Goal: Information Seeking & Learning: Find contact information

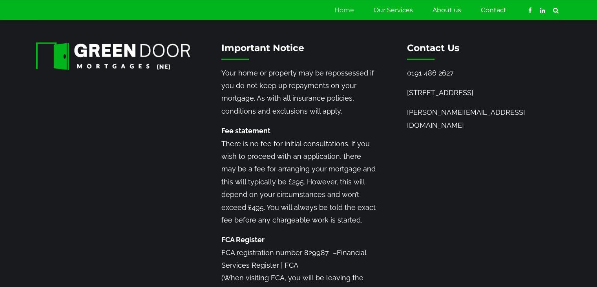
scroll to position [1123, 0]
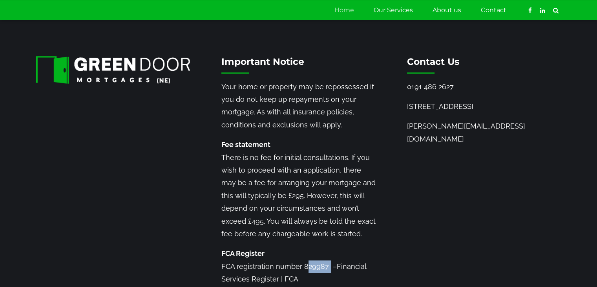
drag, startPoint x: 326, startPoint y: 246, endPoint x: 303, endPoint y: 248, distance: 22.9
copy p "829987"
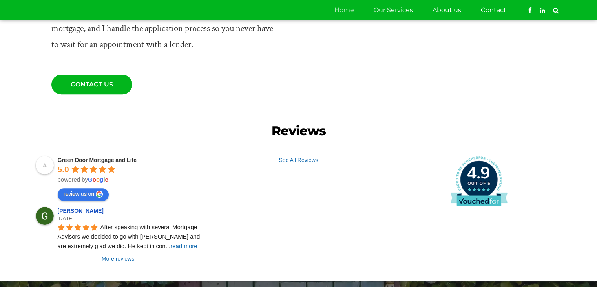
scroll to position [417, 0]
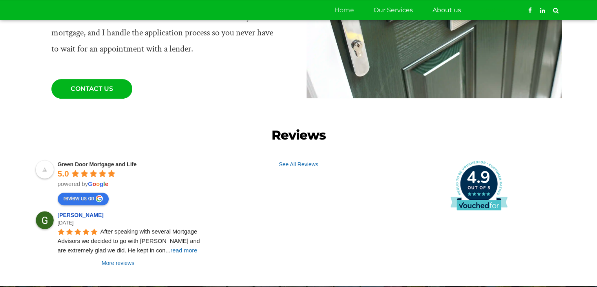
click at [494, 13] on link "Contact" at bounding box center [494, 10] width 26 height 20
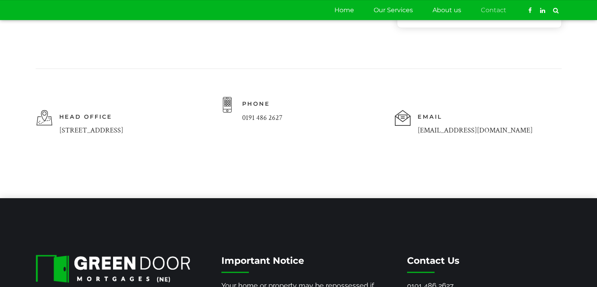
scroll to position [432, 0]
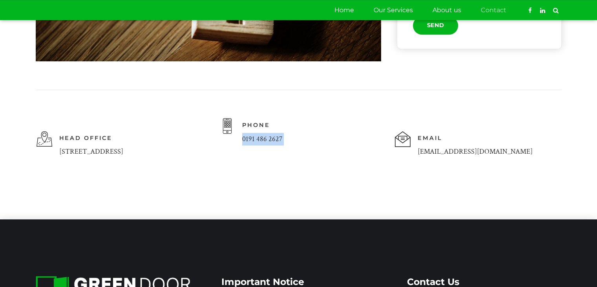
drag, startPoint x: 297, startPoint y: 136, endPoint x: 242, endPoint y: 142, distance: 55.3
click at [242, 142] on div "Phone 0191 486 2627" at bounding box center [299, 140] width 160 height 44
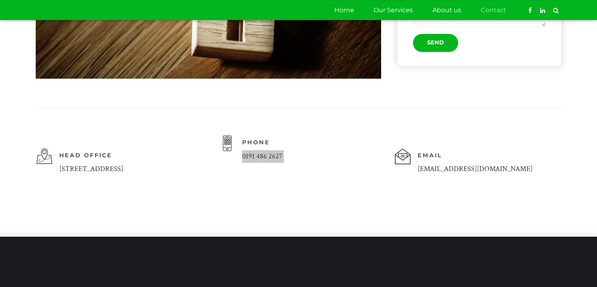
scroll to position [471, 0]
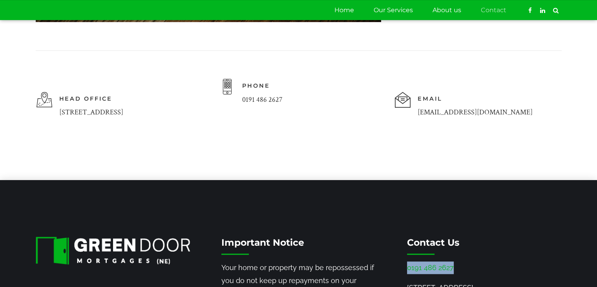
drag, startPoint x: 457, startPoint y: 271, endPoint x: 409, endPoint y: 270, distance: 48.3
click at [409, 270] on p "0191 486 2627" at bounding box center [484, 267] width 154 height 13
copy link "0191 486 2627"
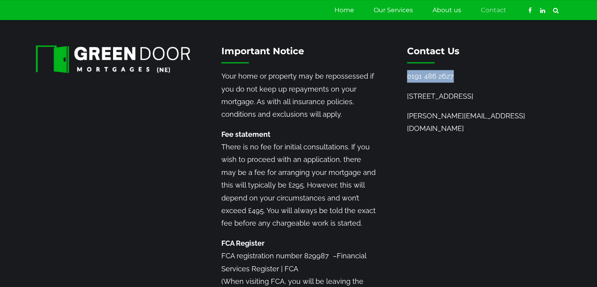
scroll to position [667, 0]
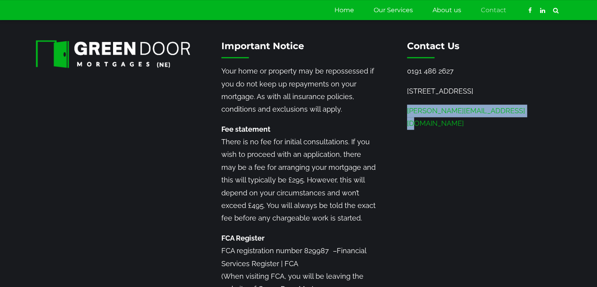
drag, startPoint x: 527, startPoint y: 126, endPoint x: 412, endPoint y: 124, distance: 114.3
click at [405, 124] on div "Contact Us 0191 486 2627 91 West Farm Wynd, Newcastle upon Tyne, NE12 8UE david…" at bounding box center [484, 88] width 186 height 97
copy link "[PERSON_NAME][EMAIL_ADDRESS][DOMAIN_NAME]"
